Goal: Navigation & Orientation: Find specific page/section

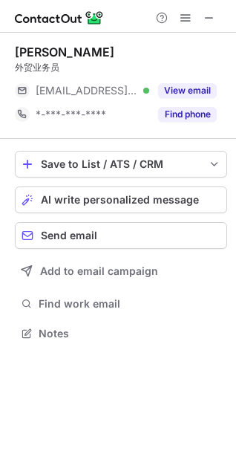
scroll to position [7, 7]
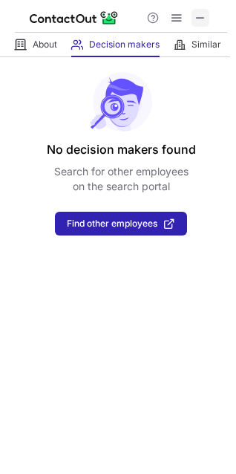
click at [200, 12] on span at bounding box center [201, 18] width 12 height 12
